Goal: Task Accomplishment & Management: Manage account settings

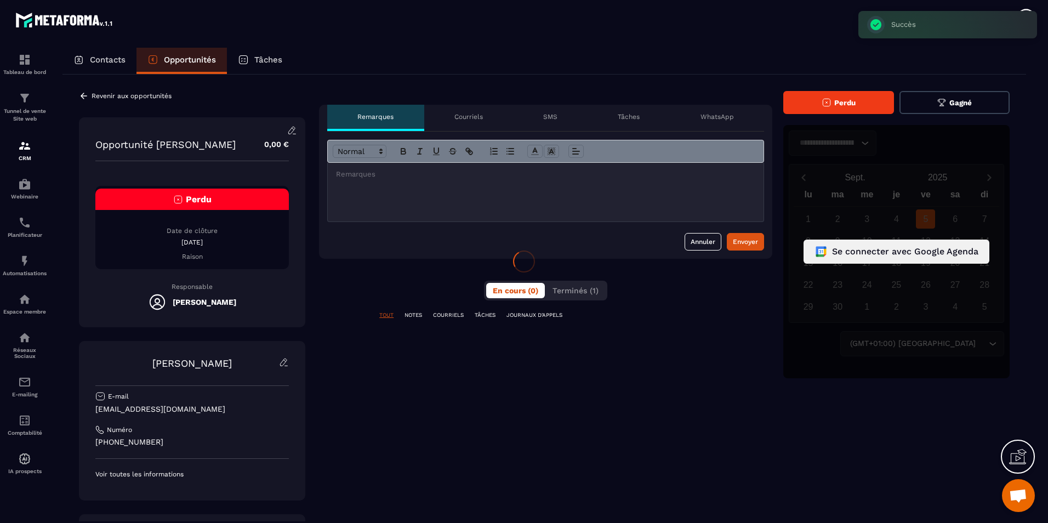
scroll to position [363, 0]
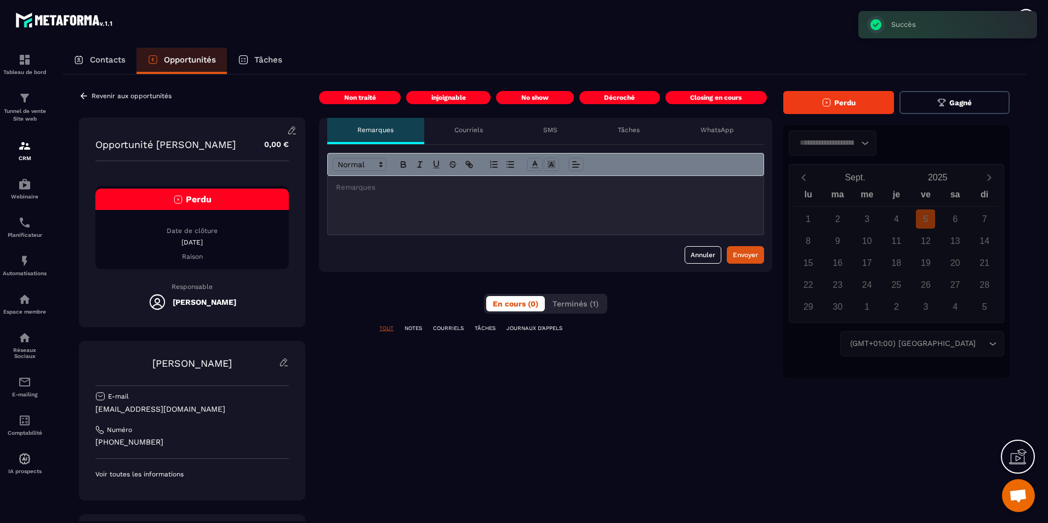
click at [833, 104] on button "Perdu" at bounding box center [838, 102] width 111 height 23
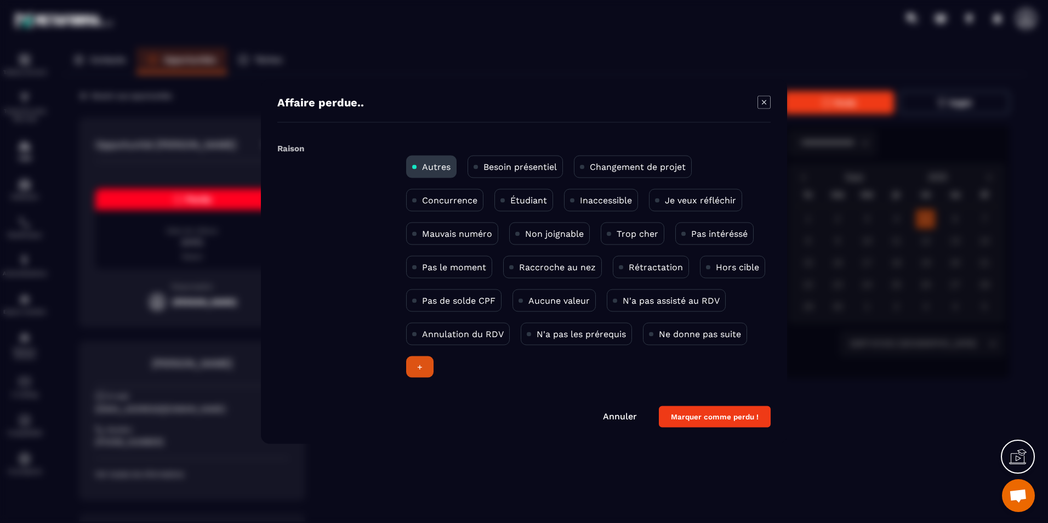
drag, startPoint x: 520, startPoint y: 285, endPoint x: 323, endPoint y: 310, distance: 199.0
click at [321, 310] on div "Raison Autres Besoin présentiel Changement de projet Concurrence Étudiant Inacc…" at bounding box center [523, 264] width 493 height 251
drag, startPoint x: 704, startPoint y: 234, endPoint x: 719, endPoint y: 236, distance: 15.6
click at [719, 236] on p "Pas intéréssé" at bounding box center [719, 234] width 56 height 10
click at [706, 373] on div "Autres Besoin présentiel Changement de projet Concurrence Étudiant Inaccessible…" at bounding box center [586, 261] width 370 height 244
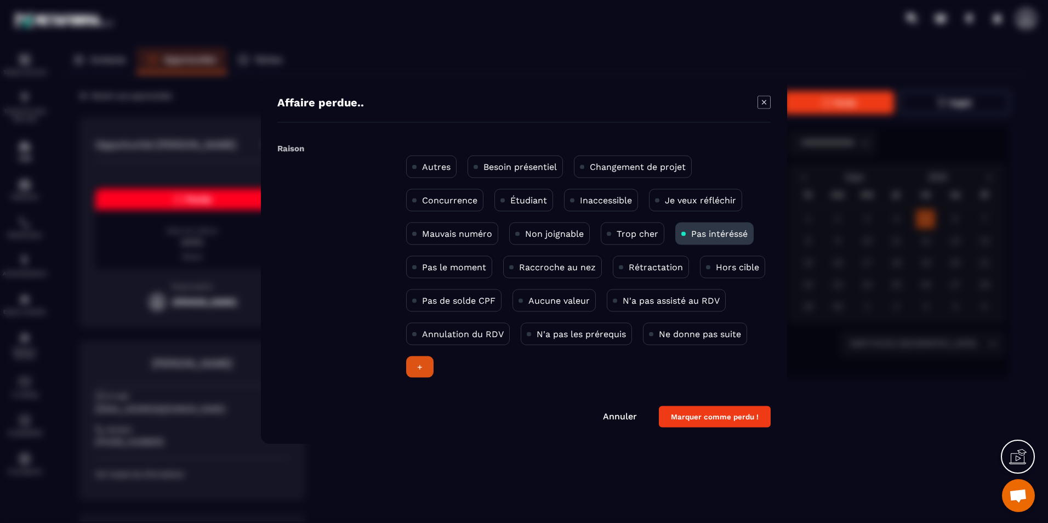
click at [723, 236] on p "Pas intéréssé" at bounding box center [719, 234] width 56 height 10
click at [693, 232] on p "Pas intéréssé" at bounding box center [719, 234] width 56 height 10
click at [646, 233] on p "Trop cher" at bounding box center [638, 234] width 42 height 10
click at [640, 179] on div "Autres Besoin présentiel Changement de projet Concurrence Étudiant Inaccessible…" at bounding box center [586, 261] width 370 height 244
click at [640, 175] on div "Changement de projet" at bounding box center [633, 167] width 118 height 22
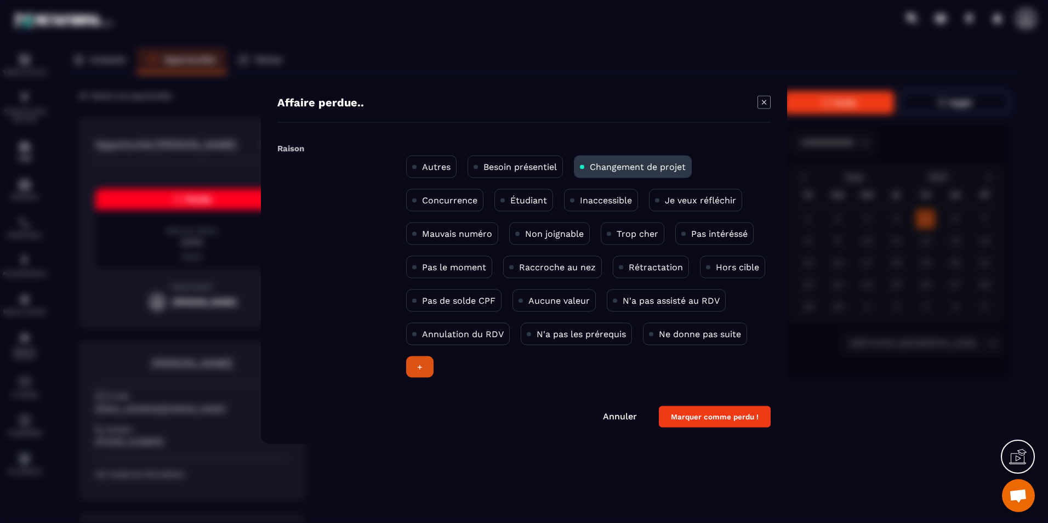
click at [723, 418] on button "Marquer comme perdu !" at bounding box center [715, 416] width 112 height 21
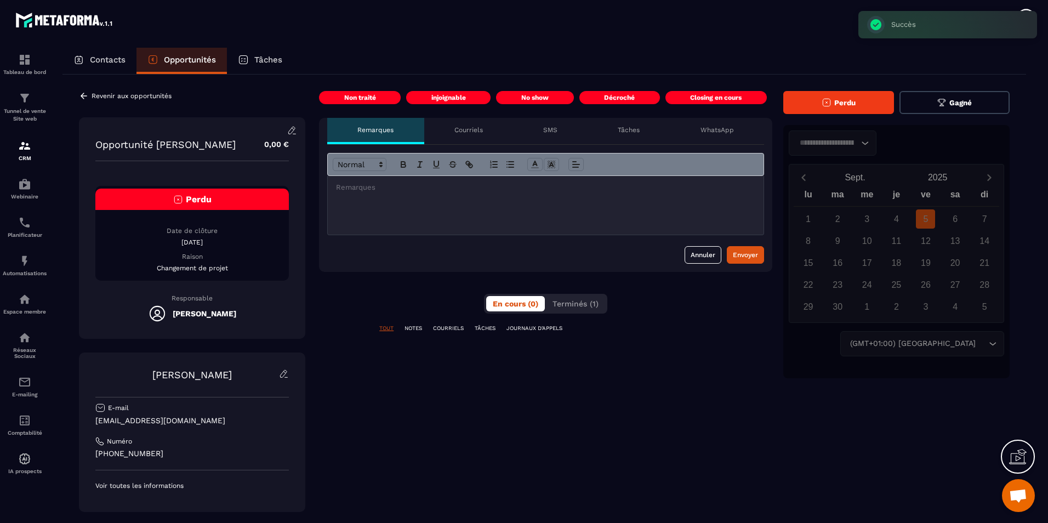
click at [101, 96] on p "Revenir aux opportunités" at bounding box center [132, 96] width 80 height 8
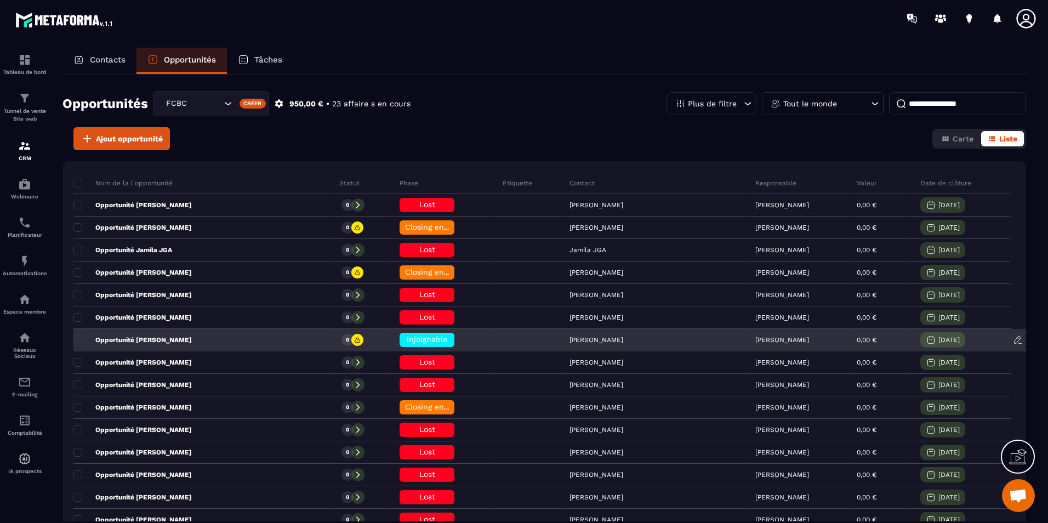
click at [356, 339] on icon at bounding box center [357, 340] width 7 height 7
